Goal: Transaction & Acquisition: Book appointment/travel/reservation

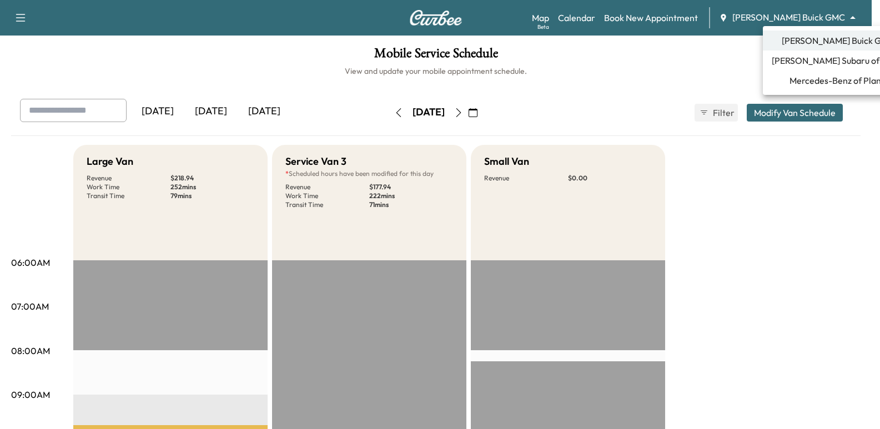
click at [815, 22] on body "Support Log Out Map Beta Calendar Book New Appointment [PERSON_NAME] Buick GMC …" at bounding box center [440, 214] width 880 height 429
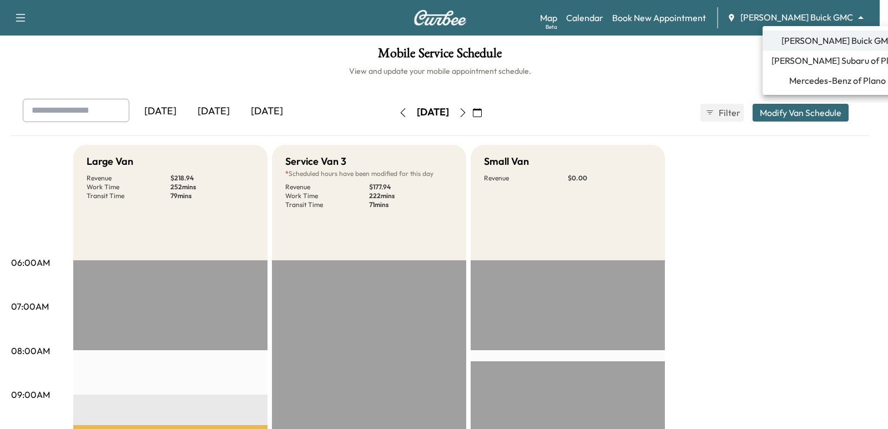
click at [808, 84] on span "Mercedes-Benz of Plano" at bounding box center [837, 80] width 97 height 13
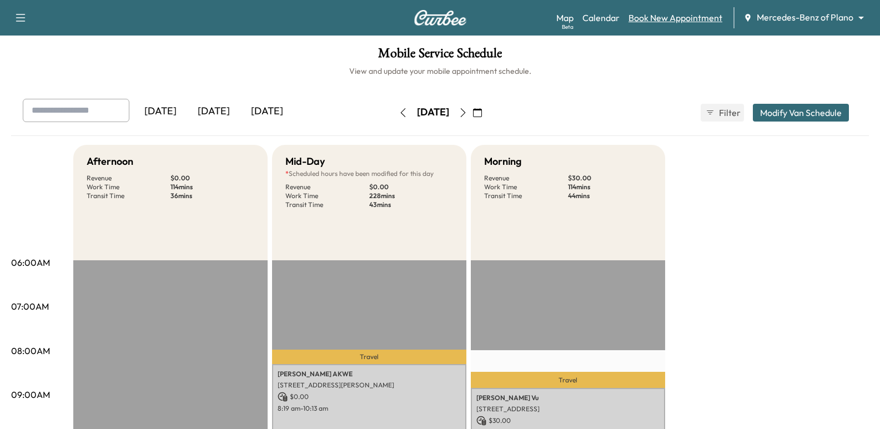
click at [675, 19] on link "Book New Appointment" at bounding box center [675, 17] width 94 height 13
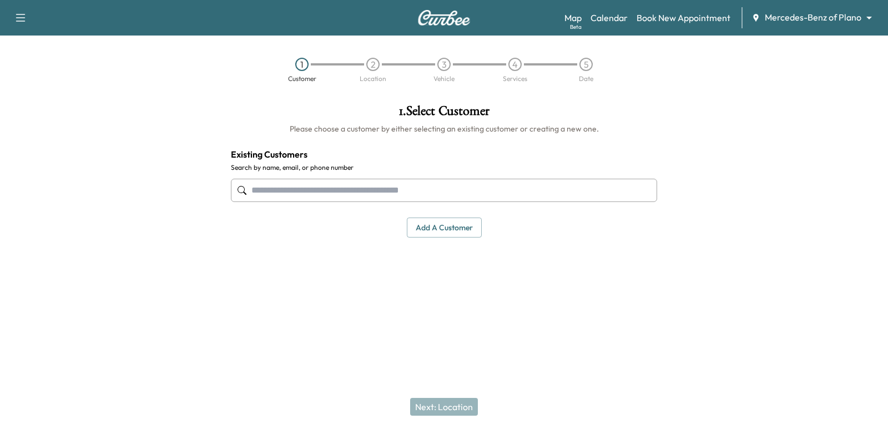
click at [583, 194] on input "text" at bounding box center [444, 190] width 426 height 23
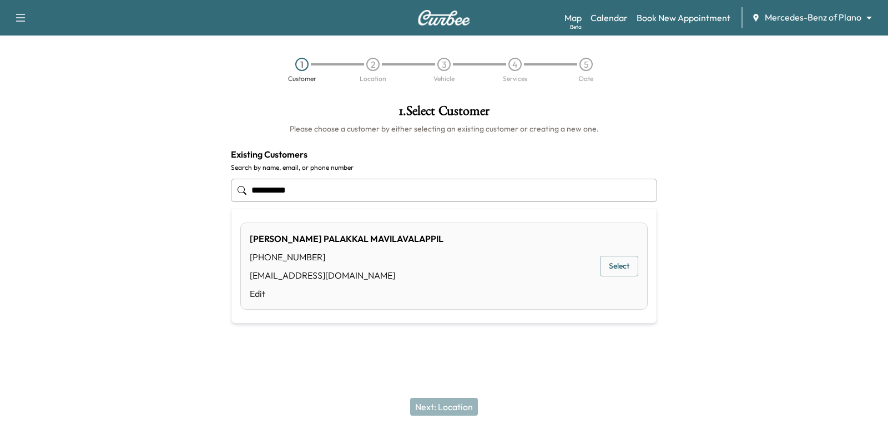
click at [596, 265] on div "PRAJITH NAMBIAR PALAKKAL MAVILAVALAPPIL (802) 825-7718 none@none.com Edit Select" at bounding box center [443, 266] width 407 height 87
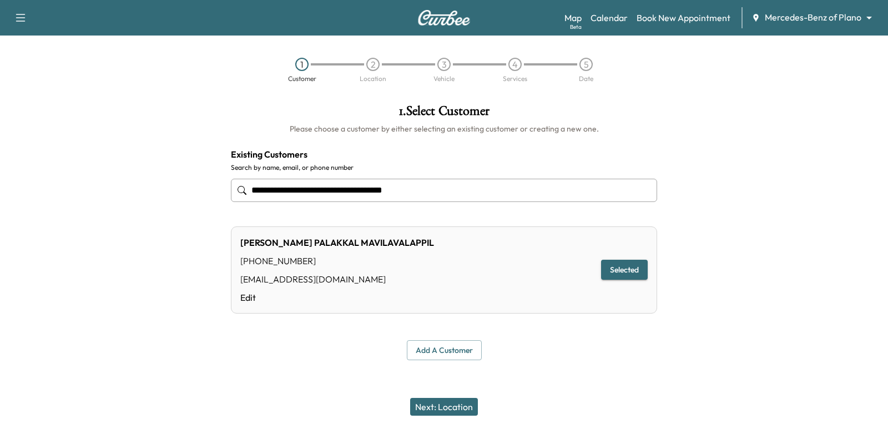
type input "**********"
click at [463, 404] on button "Next: Location" at bounding box center [444, 407] width 68 height 18
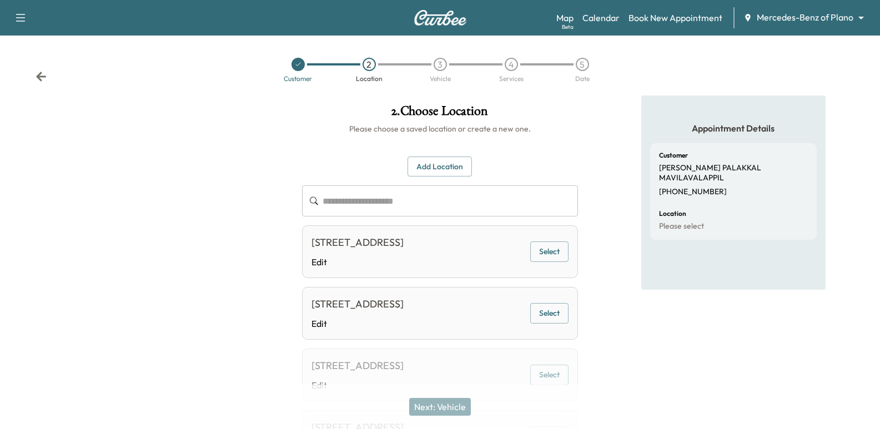
click at [548, 250] on button "Select" at bounding box center [549, 251] width 38 height 21
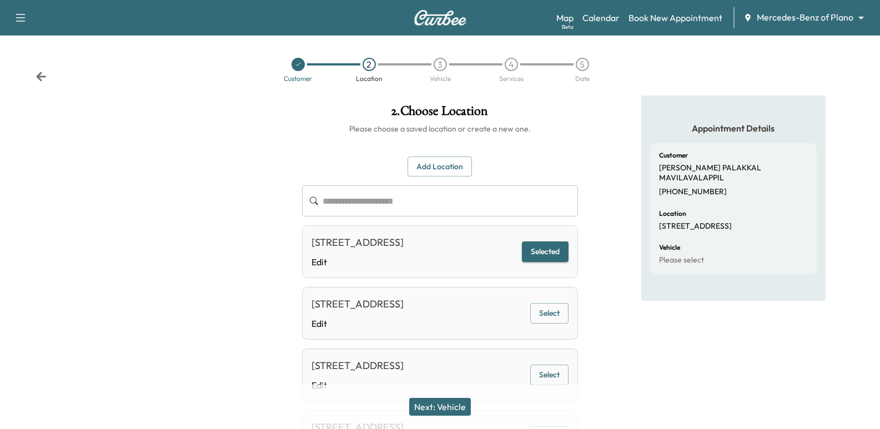
click at [443, 406] on button "Next: Vehicle" at bounding box center [440, 407] width 62 height 18
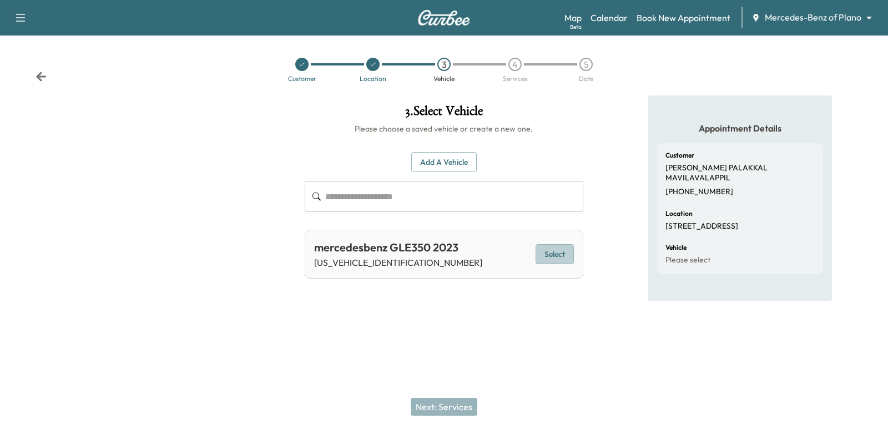
click at [548, 258] on button "Select" at bounding box center [555, 254] width 38 height 21
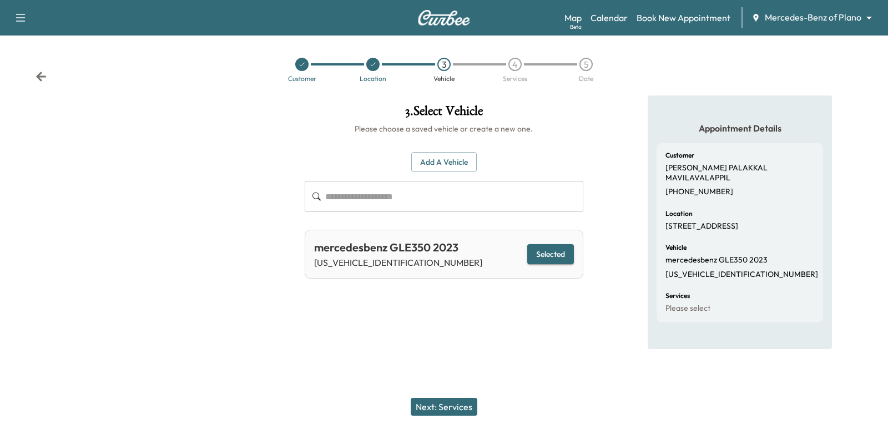
click at [437, 395] on div "Next: Services" at bounding box center [444, 407] width 888 height 44
click at [436, 406] on button "Next: Services" at bounding box center [444, 407] width 67 height 18
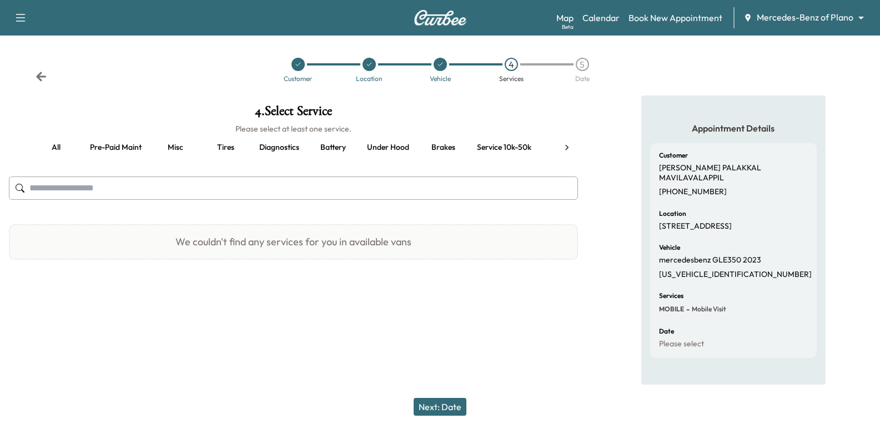
click at [136, 147] on button "Pre-paid maint" at bounding box center [115, 147] width 69 height 27
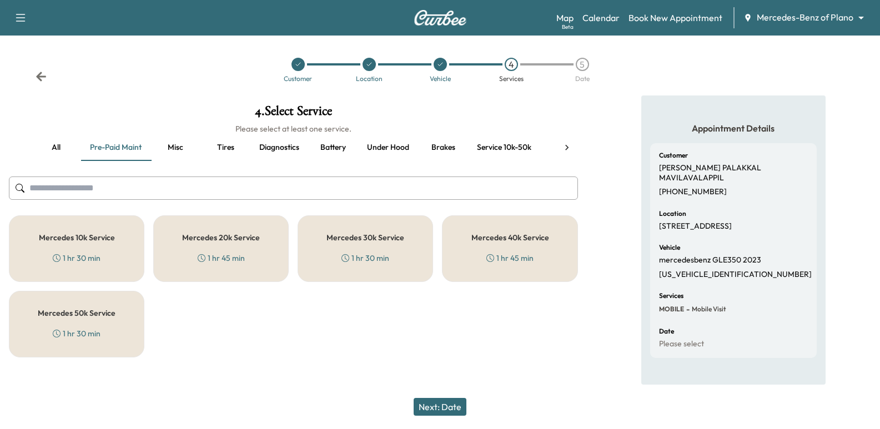
click at [346, 266] on div "Mercedes 30k Service 1 hr 30 min" at bounding box center [364, 248] width 135 height 67
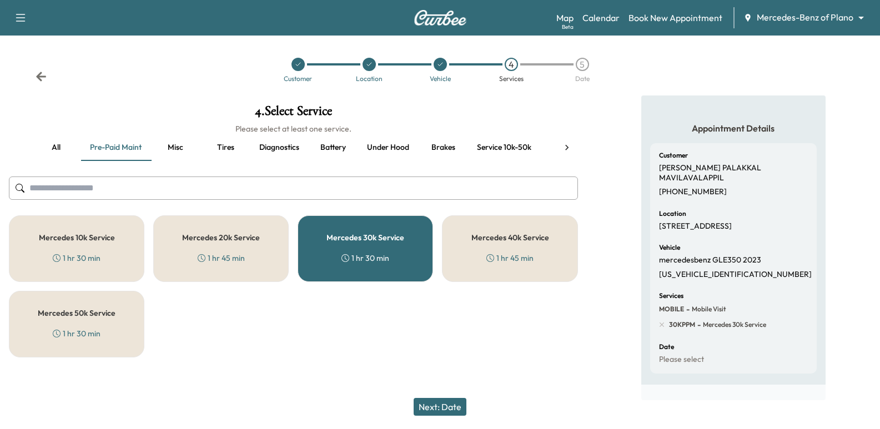
click at [431, 417] on div "Next: Date" at bounding box center [440, 407] width 880 height 44
click at [429, 401] on button "Next: Date" at bounding box center [439, 407] width 53 height 18
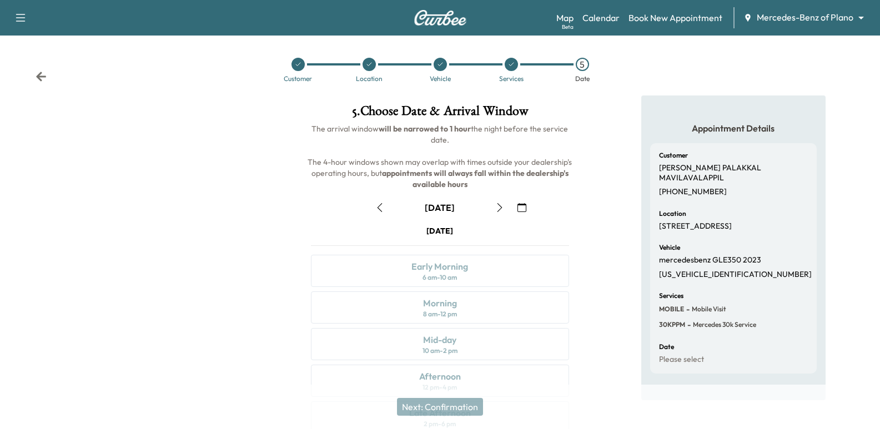
click at [505, 206] on button "button" at bounding box center [499, 208] width 19 height 18
click at [505, 209] on button "button" at bounding box center [499, 208] width 19 height 18
click at [520, 209] on icon "button" at bounding box center [521, 207] width 9 height 9
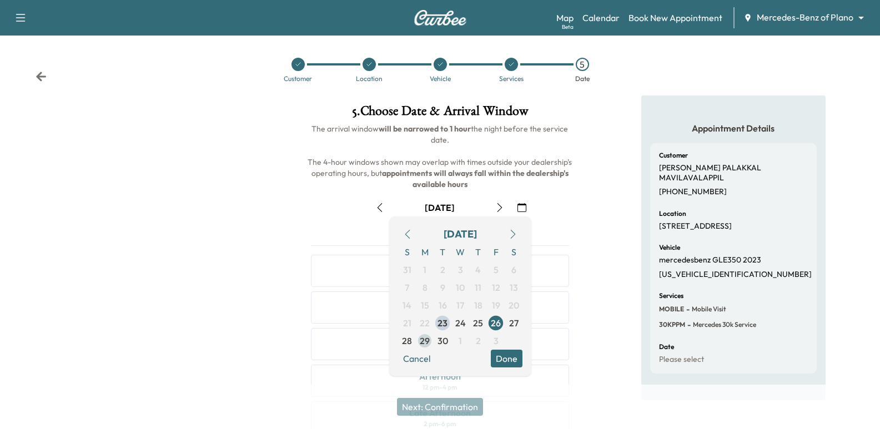
click at [424, 339] on span "29" at bounding box center [425, 340] width 10 height 13
click at [604, 175] on div "Appointment Details Customer [PERSON_NAME] [PERSON_NAME] MAVILAVALAPPIL [PHONE_…" at bounding box center [733, 307] width 293 height 425
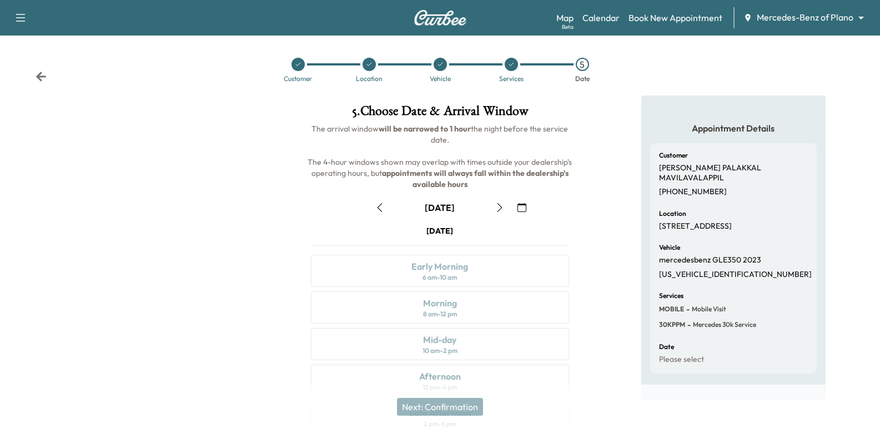
click at [521, 201] on button "button" at bounding box center [521, 208] width 19 height 18
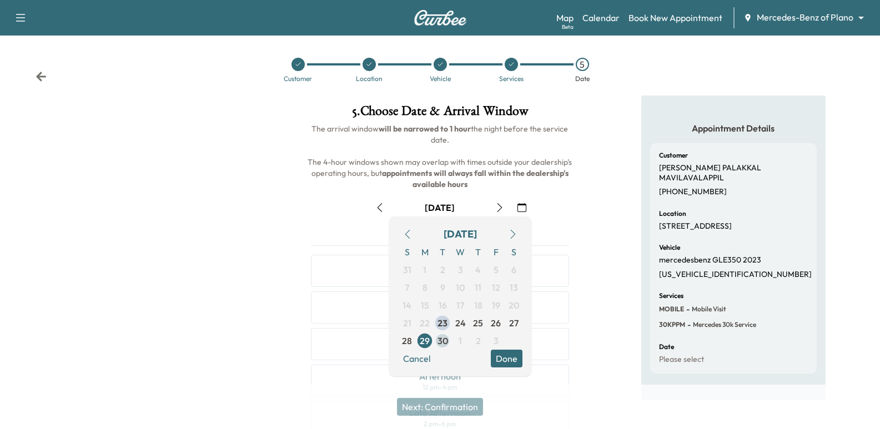
click at [438, 336] on span "30" at bounding box center [442, 340] width 11 height 13
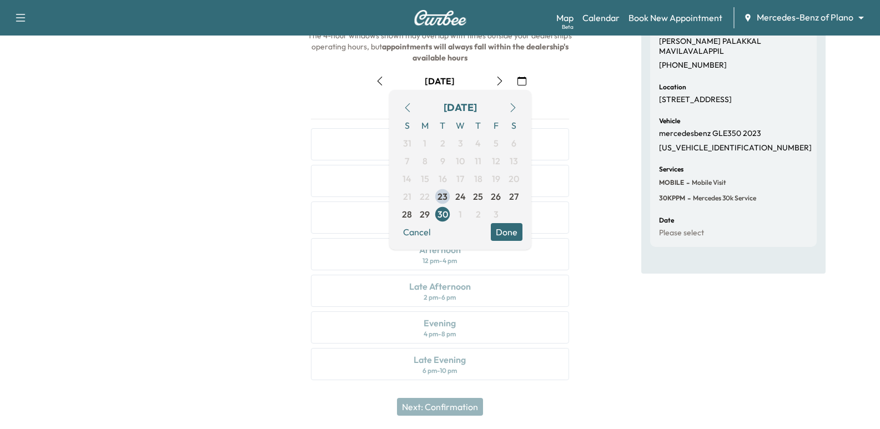
click at [652, 183] on div "Customer PRAJITH NAMBIAR PALAKKAL MAVILAVALAPPIL (802) 825-7718 Location 351 Fo…" at bounding box center [733, 132] width 167 height 230
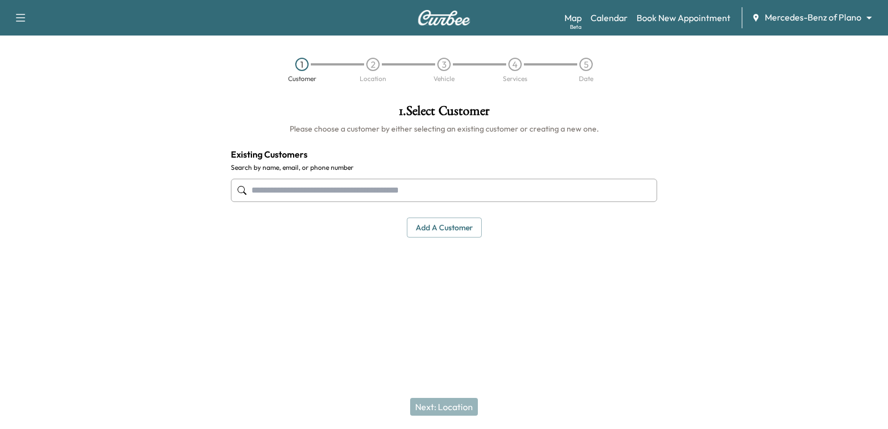
click at [373, 188] on input "text" at bounding box center [444, 190] width 426 height 23
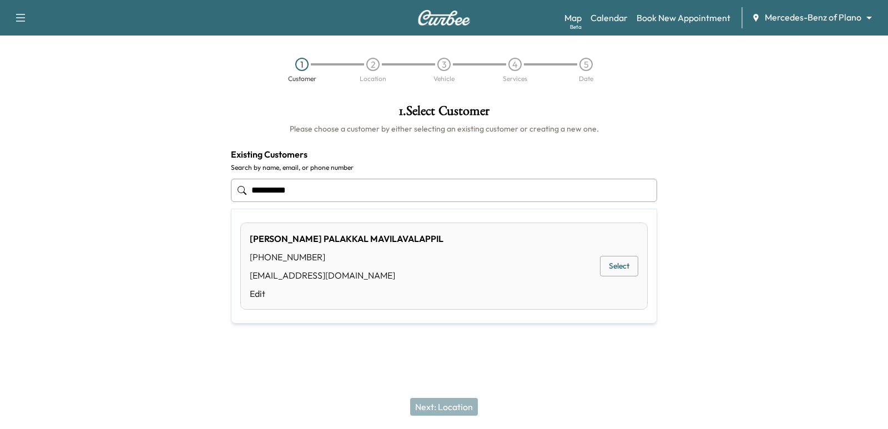
click at [611, 257] on button "Select" at bounding box center [619, 266] width 38 height 21
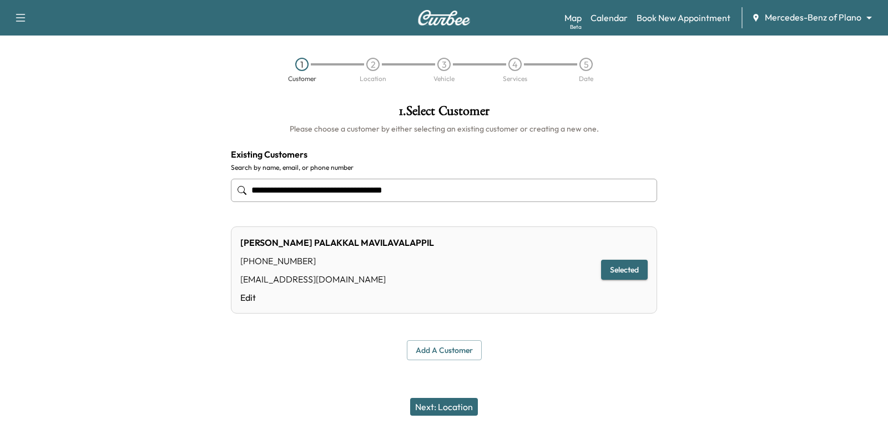
type input "**********"
click at [466, 411] on button "Next: Location" at bounding box center [444, 407] width 68 height 18
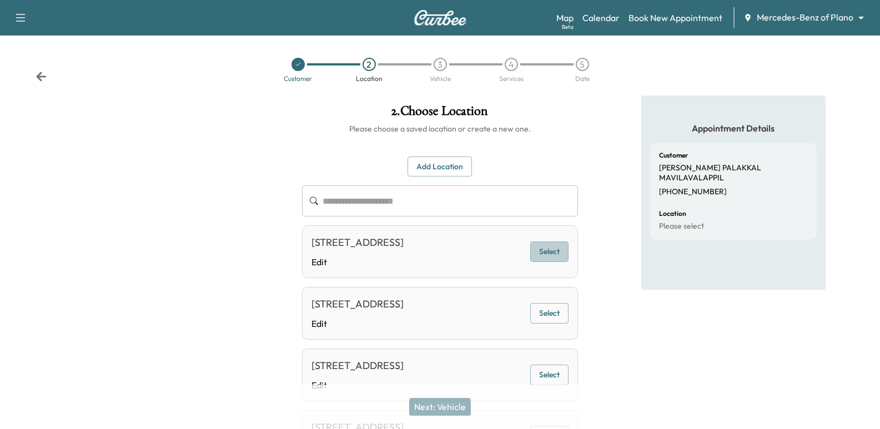
click at [547, 252] on button "Select" at bounding box center [549, 251] width 38 height 21
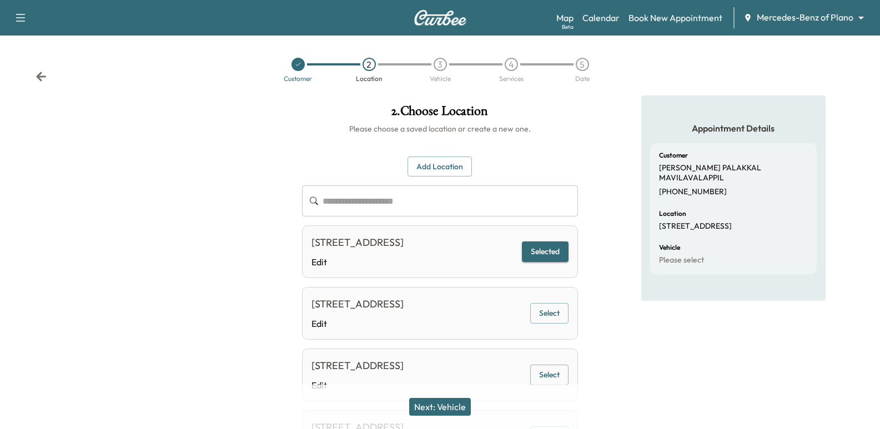
click at [462, 409] on button "Next: Vehicle" at bounding box center [440, 407] width 62 height 18
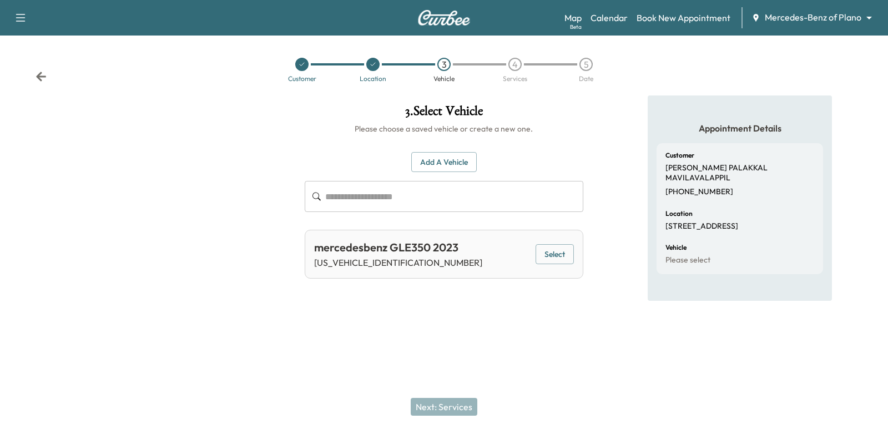
click at [549, 271] on div "mercedesbenz GLE350 2023 [US_VEHICLE_IDENTIFICATION_NUMBER] Select" at bounding box center [444, 254] width 278 height 49
drag, startPoint x: 557, startPoint y: 257, endPoint x: 552, endPoint y: 263, distance: 7.5
click at [557, 256] on button "Select" at bounding box center [555, 254] width 38 height 21
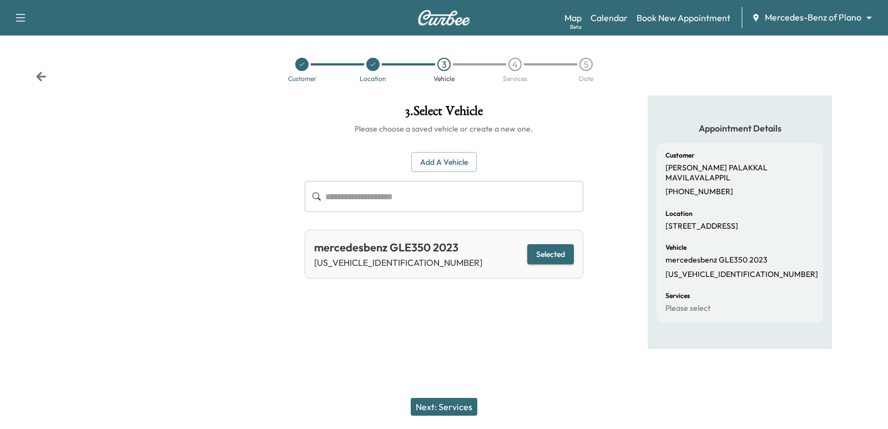
click at [462, 405] on button "Next: Services" at bounding box center [444, 407] width 67 height 18
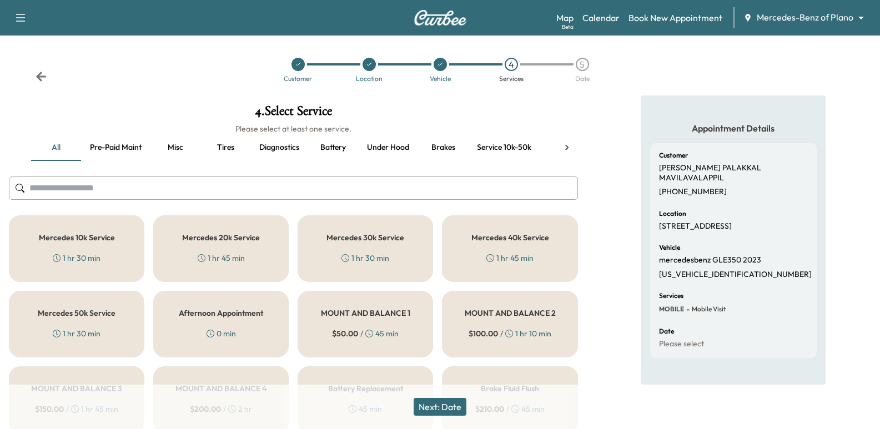
click at [351, 245] on div "Mercedes 30k Service 1 hr 30 min" at bounding box center [364, 248] width 135 height 67
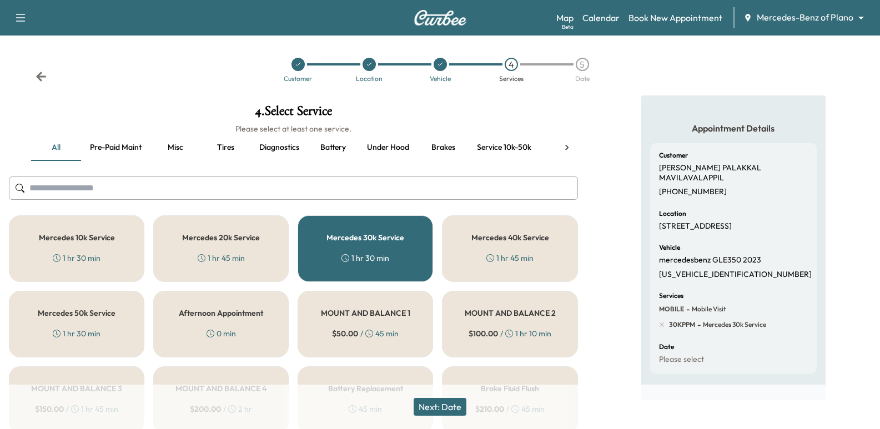
click at [448, 412] on button "Next: Date" at bounding box center [439, 407] width 53 height 18
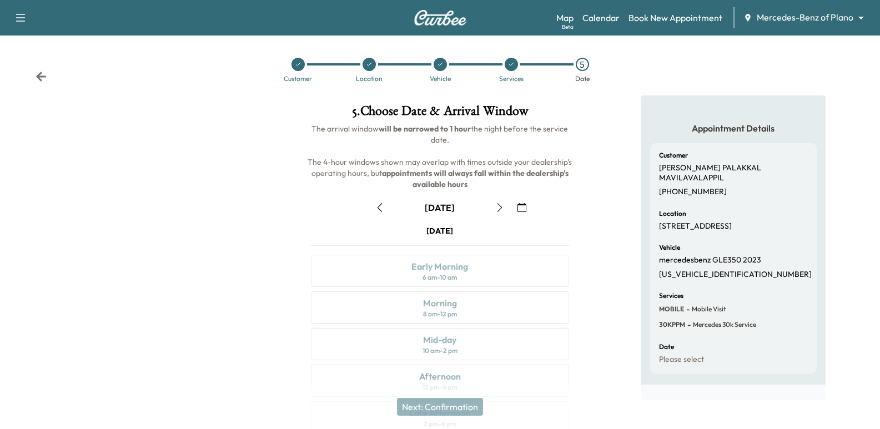
click at [500, 205] on icon "button" at bounding box center [499, 207] width 5 height 9
click at [521, 205] on icon "button" at bounding box center [521, 207] width 9 height 9
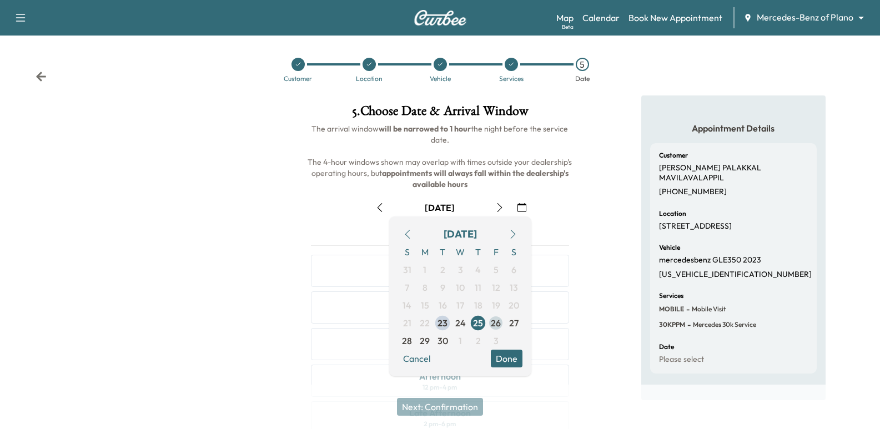
click at [492, 321] on span "26" at bounding box center [496, 322] width 10 height 13
click at [604, 244] on div "Appointment Details Customer [PERSON_NAME] [PERSON_NAME] MAVILAVALAPPIL [PHONE_…" at bounding box center [733, 307] width 293 height 425
click at [598, 235] on div "Appointment Details Customer [PERSON_NAME] [PERSON_NAME] MAVILAVALAPPIL [PHONE_…" at bounding box center [733, 307] width 293 height 425
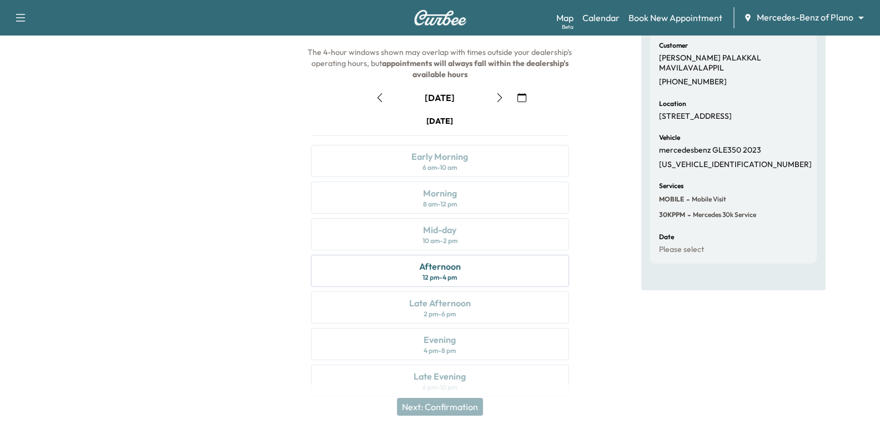
scroll to position [111, 0]
click at [471, 257] on div "Afternoon 12 pm - 4 pm" at bounding box center [440, 270] width 258 height 32
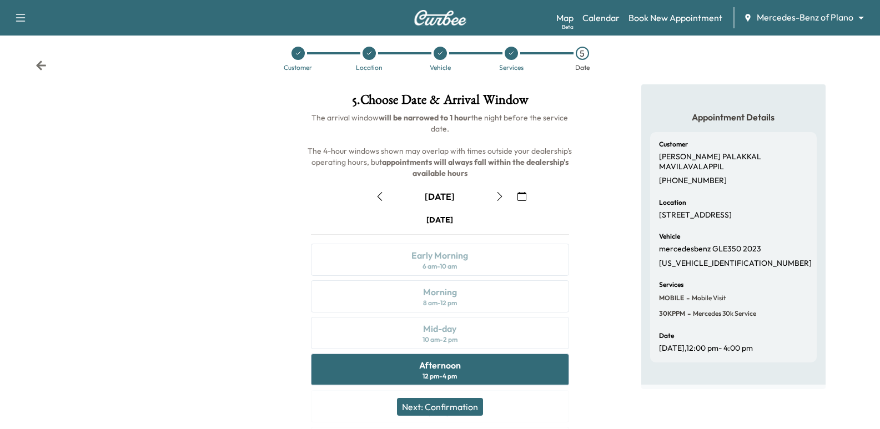
scroll to position [0, 0]
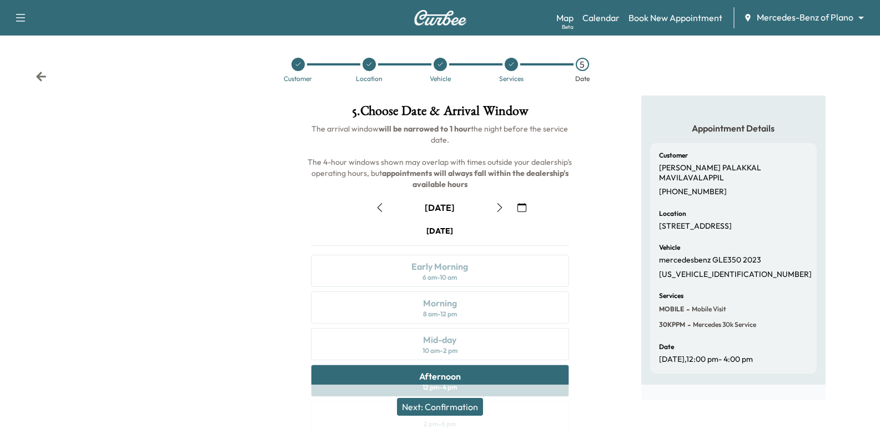
click at [308, 203] on div "[DATE]" at bounding box center [439, 208] width 275 height 18
click at [572, 228] on div "[DATE] Early Morning 6 am - 10 am Morning 8 am - 12 pm Mid-day 10 am - 2 pm Aft…" at bounding box center [439, 368] width 275 height 286
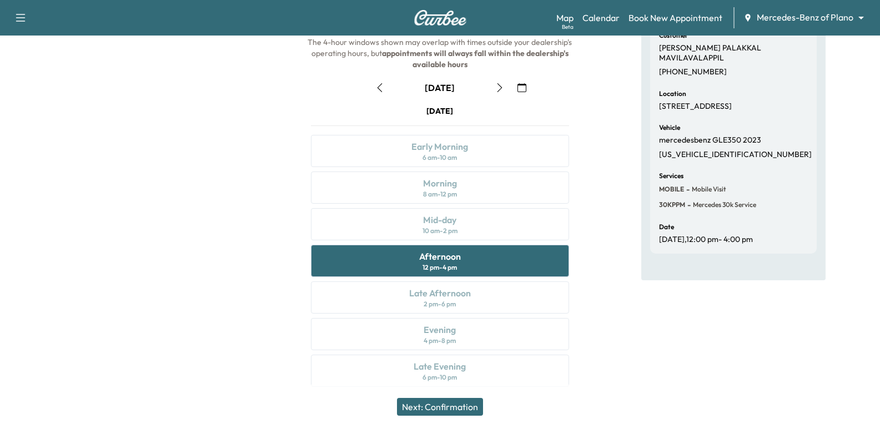
scroll to position [127, 0]
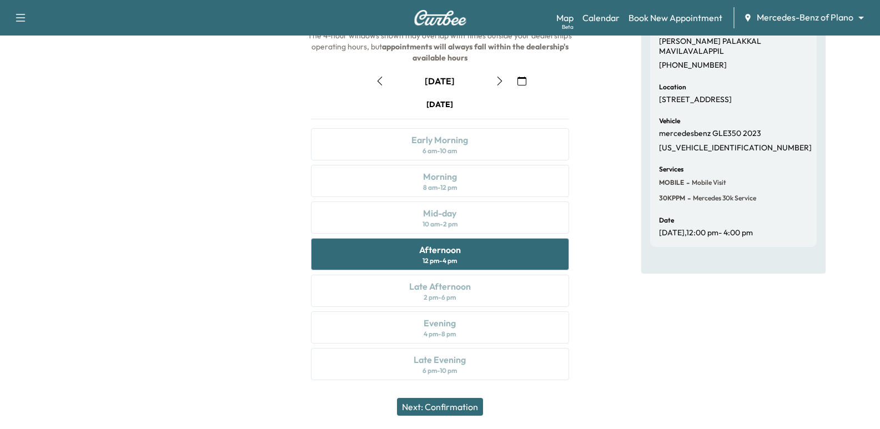
click at [443, 408] on button "Next: Confirmation" at bounding box center [440, 407] width 86 height 18
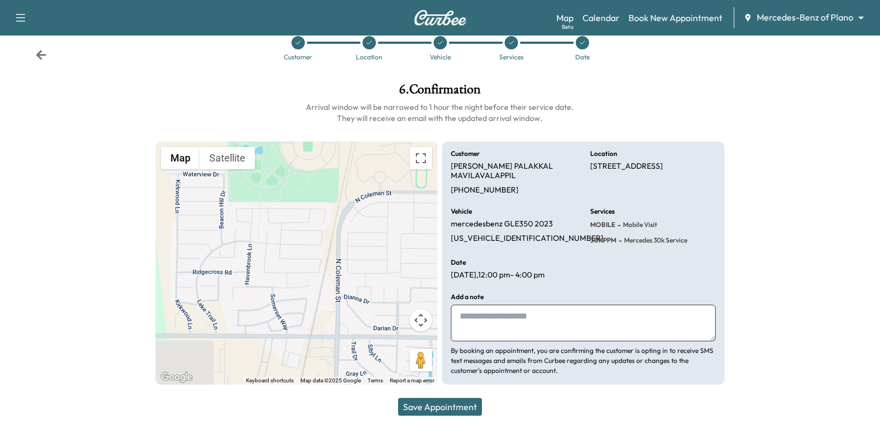
scroll to position [0, 0]
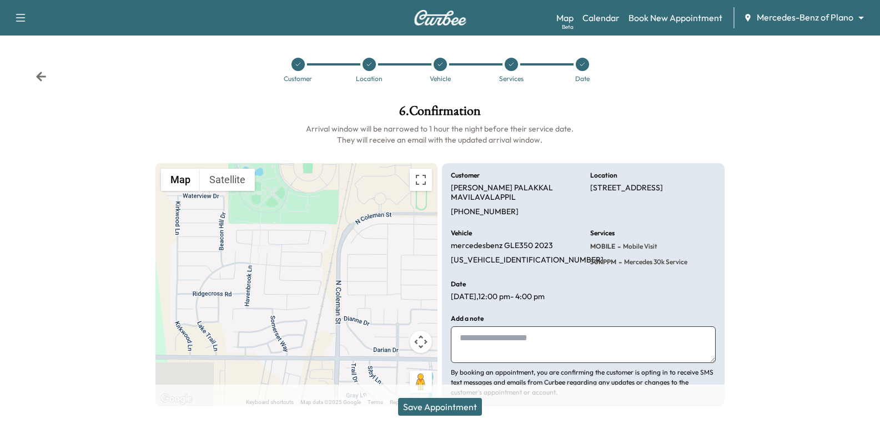
click at [539, 350] on textarea at bounding box center [583, 344] width 264 height 37
type textarea "*"
click at [564, 351] on textarea "**********" at bounding box center [583, 344] width 264 height 37
click at [558, 336] on textarea "**********" at bounding box center [583, 344] width 264 height 37
type textarea "**********"
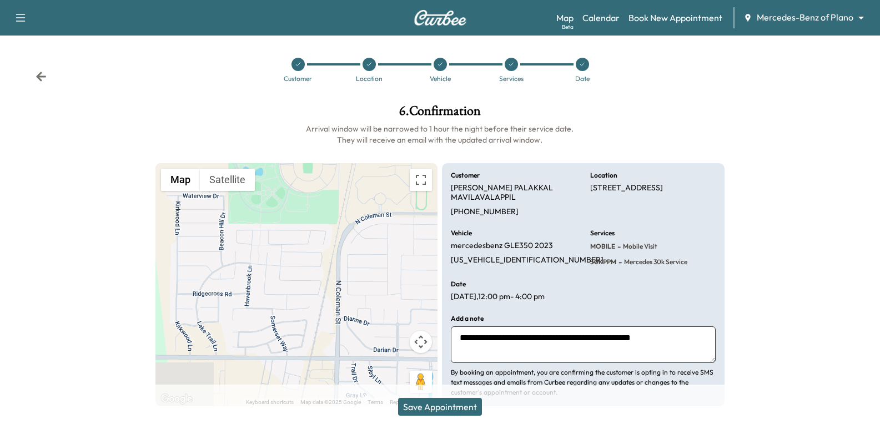
click at [639, 364] on div "**********" at bounding box center [583, 356] width 264 height 82
click at [649, 357] on textarea "**********" at bounding box center [583, 344] width 264 height 37
click at [701, 338] on textarea "**********" at bounding box center [583, 344] width 264 height 37
click at [690, 345] on textarea "**********" at bounding box center [583, 344] width 264 height 37
click at [711, 341] on textarea "**********" at bounding box center [583, 344] width 264 height 37
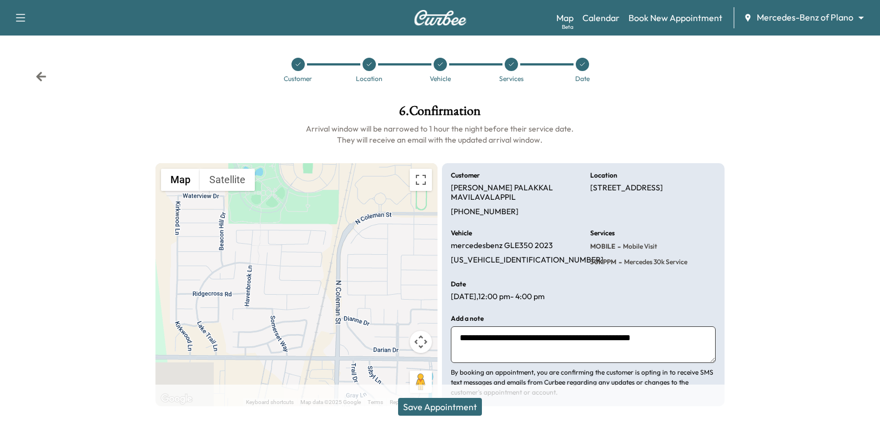
click at [505, 183] on p "[PERSON_NAME] [PERSON_NAME] MAVILAVALAPPIL" at bounding box center [513, 192] width 125 height 19
copy p "[PERSON_NAME] [PERSON_NAME] MAVILAVALAPPIL"
click at [469, 415] on button "Save Appointment" at bounding box center [440, 407] width 84 height 18
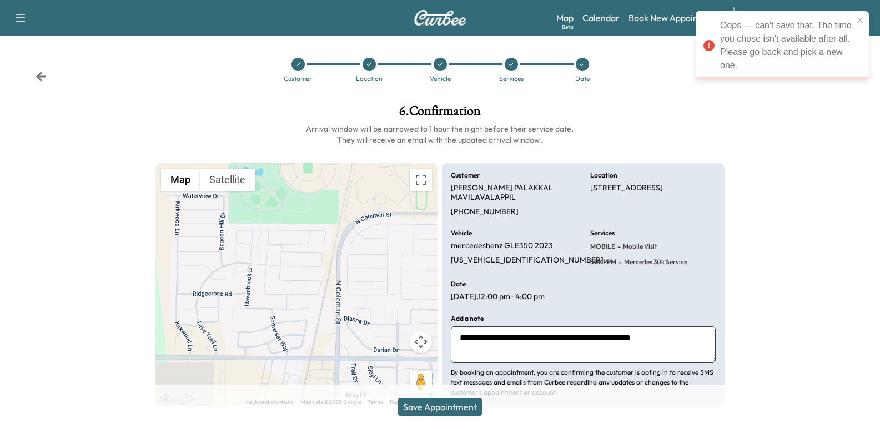
click at [594, 247] on span "MOBILE" at bounding box center [602, 246] width 25 height 9
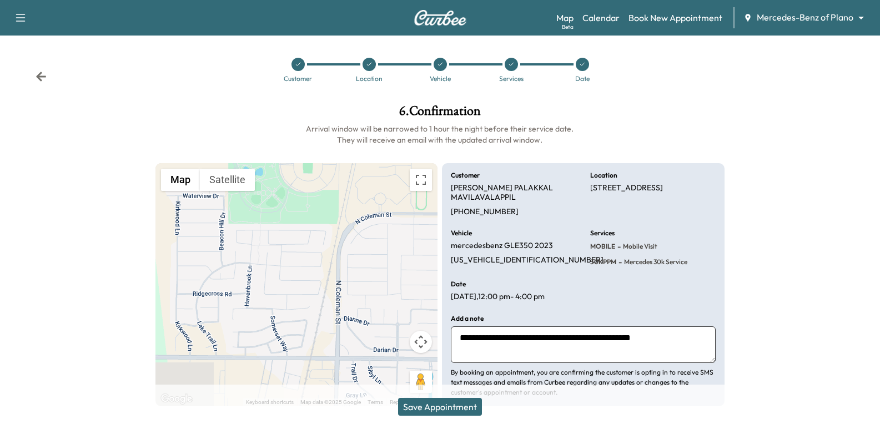
click at [41, 71] on icon at bounding box center [41, 76] width 11 height 11
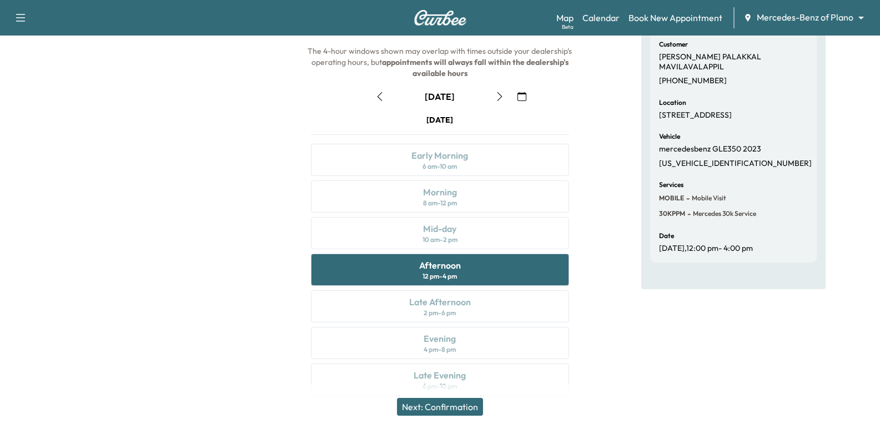
click at [476, 406] on button "Next: Confirmation" at bounding box center [440, 407] width 86 height 18
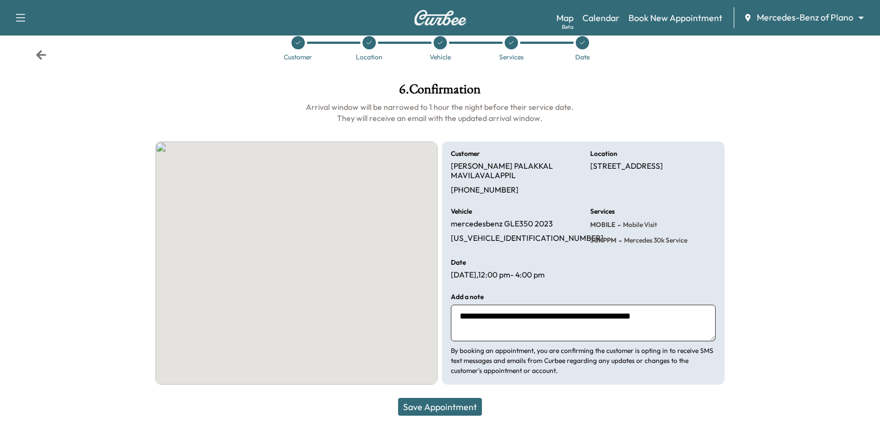
scroll to position [22, 0]
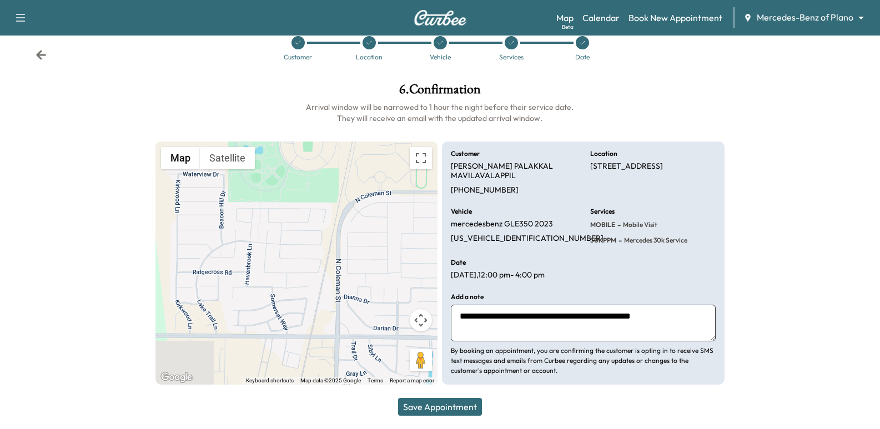
click at [460, 403] on button "Save Appointment" at bounding box center [440, 407] width 84 height 18
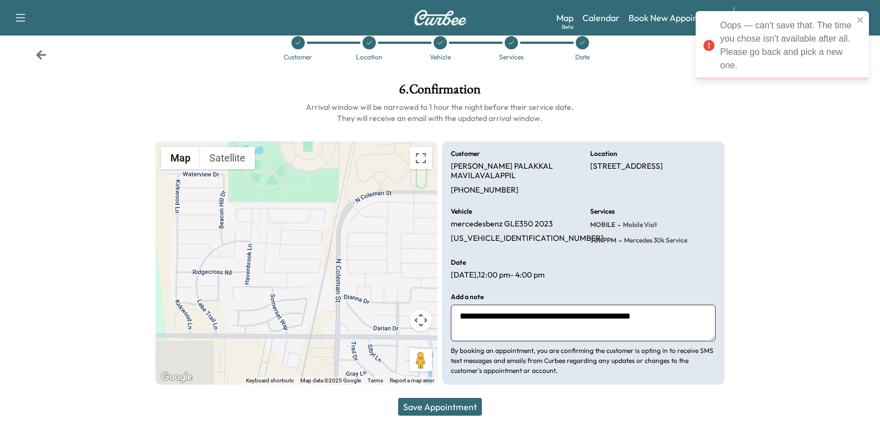
click at [34, 55] on div "Customer Location Vehicle Services Date" at bounding box center [440, 48] width 880 height 51
click at [40, 55] on icon at bounding box center [41, 54] width 10 height 9
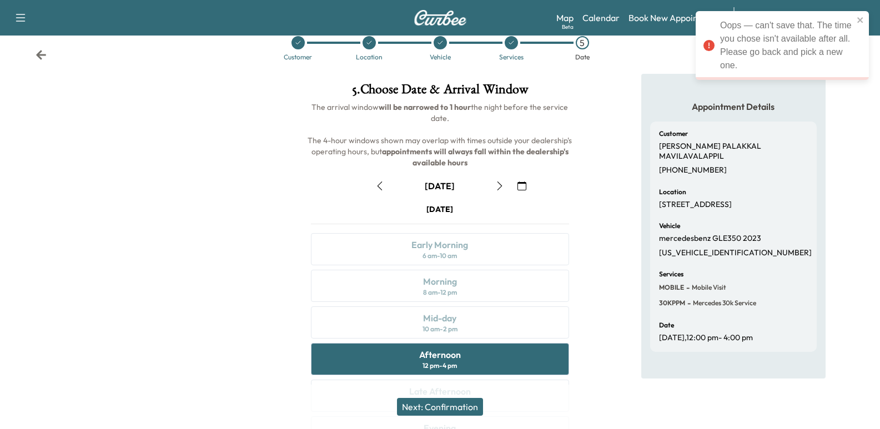
click at [372, 185] on button "button" at bounding box center [379, 186] width 19 height 18
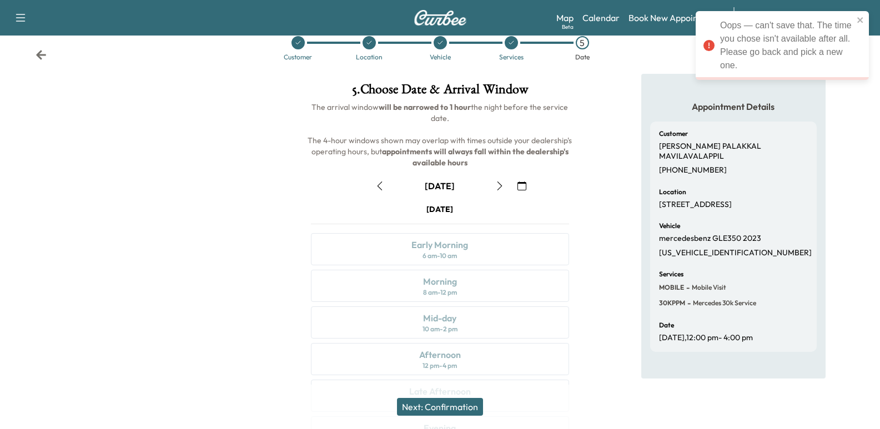
click at [492, 188] on button "button" at bounding box center [499, 186] width 19 height 18
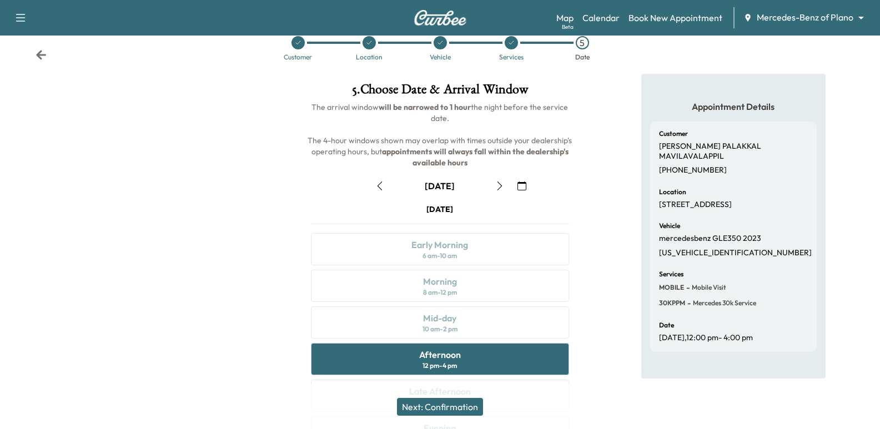
scroll to position [127, 0]
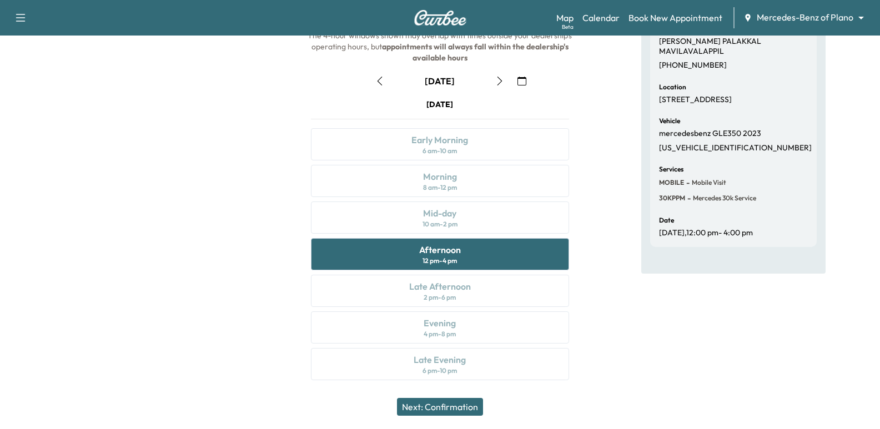
click at [495, 220] on div "[DATE] Early Morning 6 am - 10 am Morning 8 am - 12 pm Mid-day 10 am - 2 pm Aft…" at bounding box center [439, 242] width 275 height 286
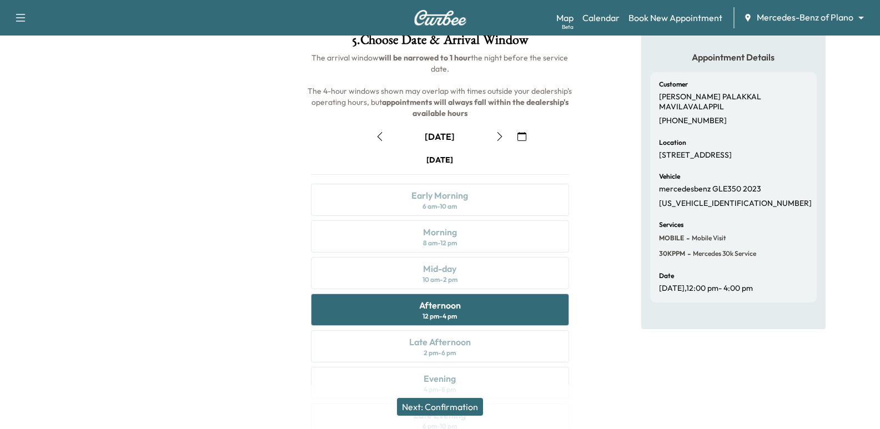
click at [521, 138] on icon "button" at bounding box center [521, 136] width 9 height 9
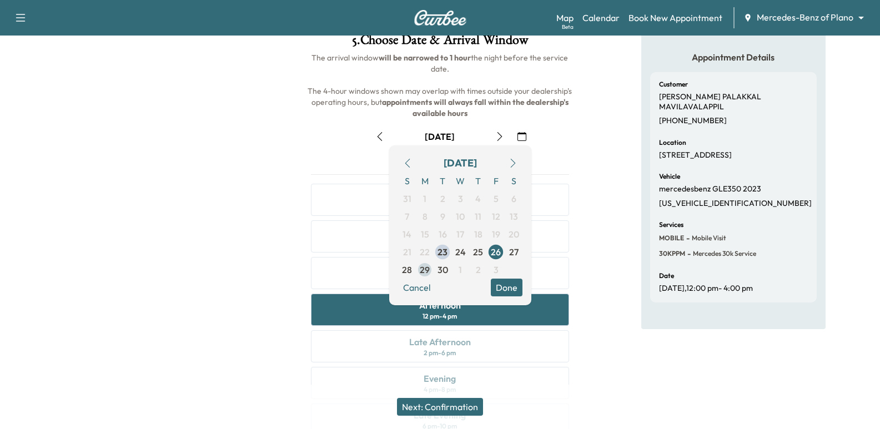
click at [425, 270] on span "29" at bounding box center [425, 269] width 10 height 13
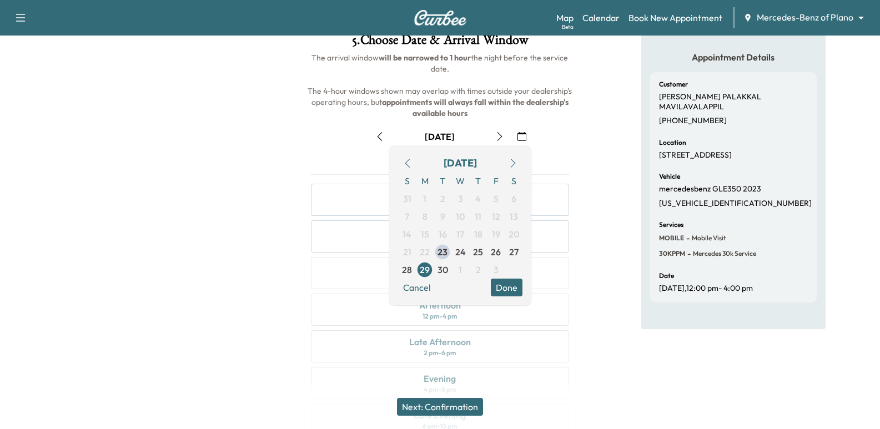
drag, startPoint x: 635, startPoint y: 193, endPoint x: 550, endPoint y: 189, distance: 85.0
click at [633, 192] on div "Appointment Details Customer [PERSON_NAME] [PERSON_NAME] MAVILAVALAPPIL [PHONE_…" at bounding box center [733, 236] width 293 height 425
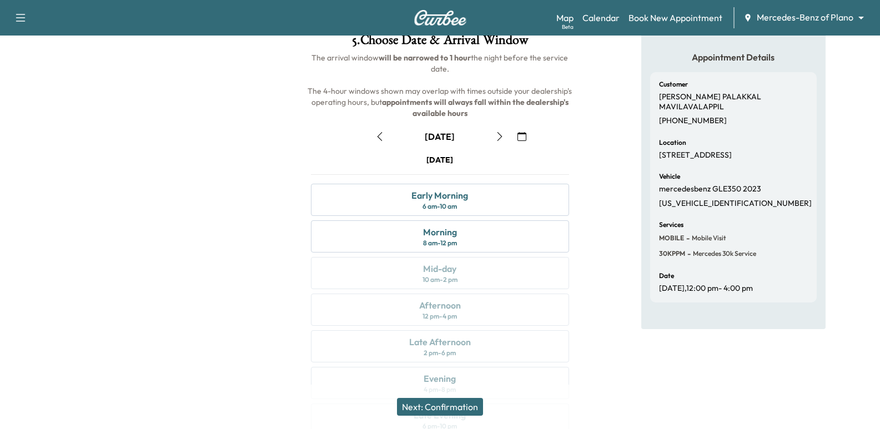
click at [501, 135] on icon "button" at bounding box center [499, 136] width 9 height 9
